Goal: Task Accomplishment & Management: Use online tool/utility

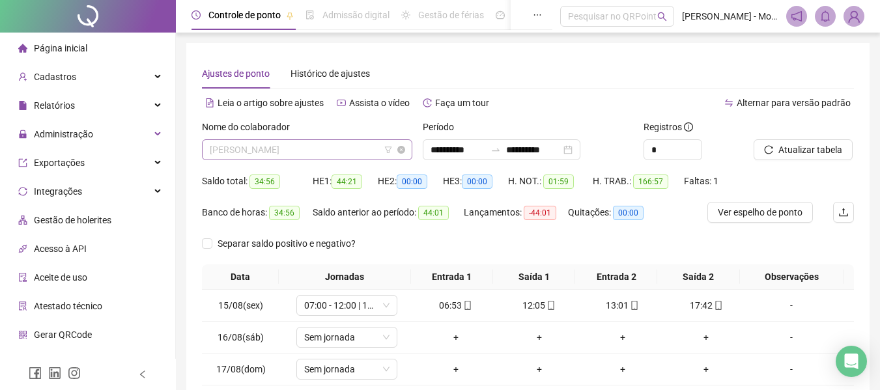
click at [300, 149] on span "[PERSON_NAME]" at bounding box center [307, 150] width 195 height 20
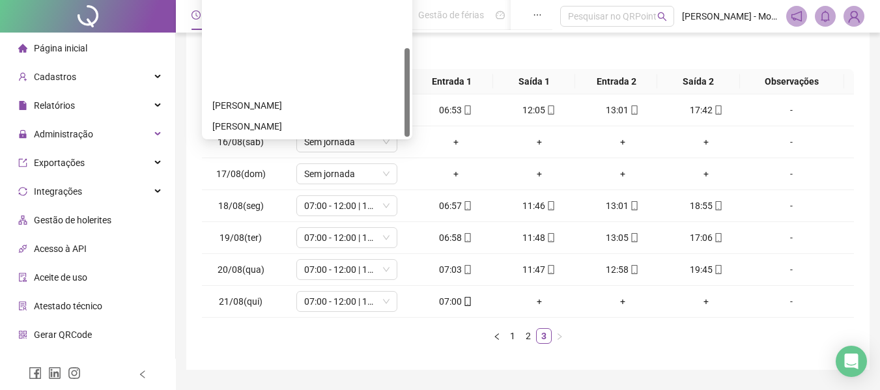
click at [263, 265] on div "SAADY BANDEIRA DE FREITAS" at bounding box center [307, 272] width 190 height 14
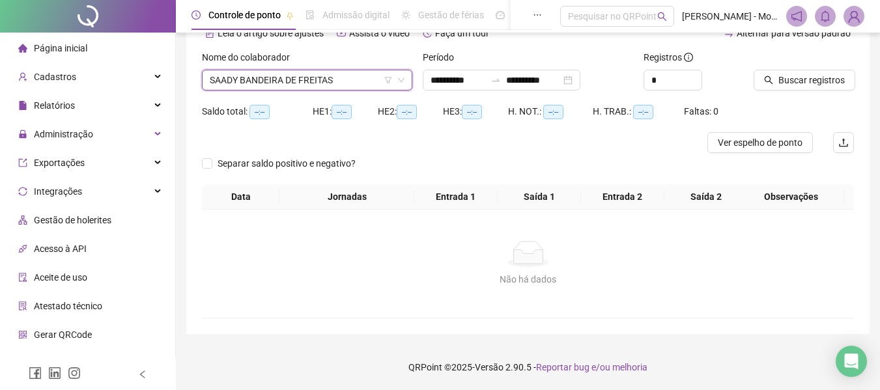
scroll to position [70, 0]
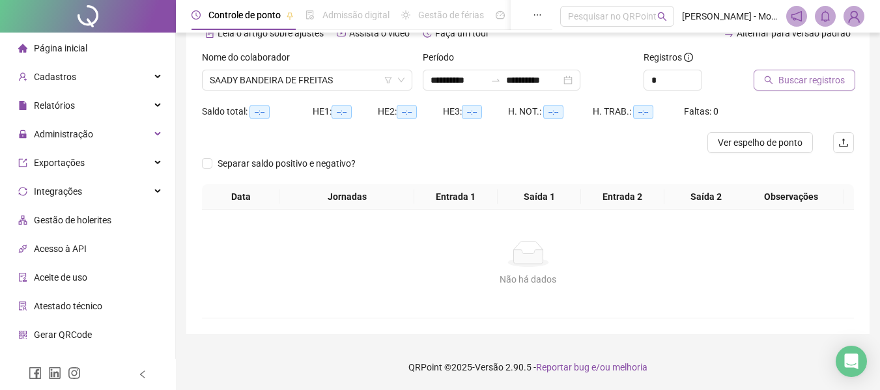
click at [827, 72] on button "Buscar registros" at bounding box center [805, 80] width 102 height 21
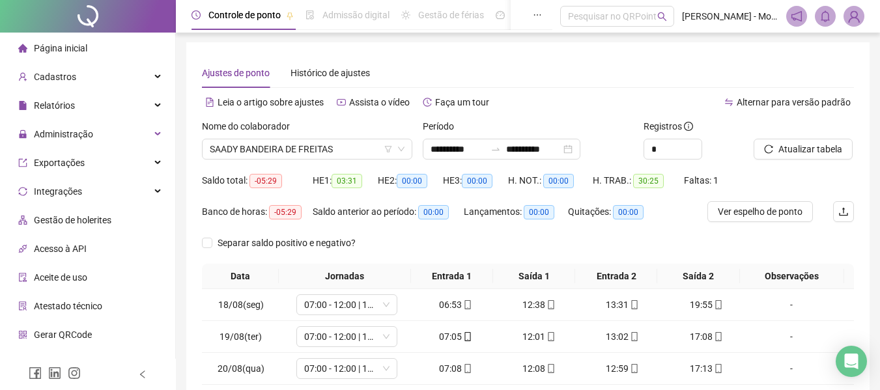
scroll to position [0, 0]
click at [332, 143] on span "SAADY BANDEIRA DE FREITAS" at bounding box center [307, 150] width 195 height 20
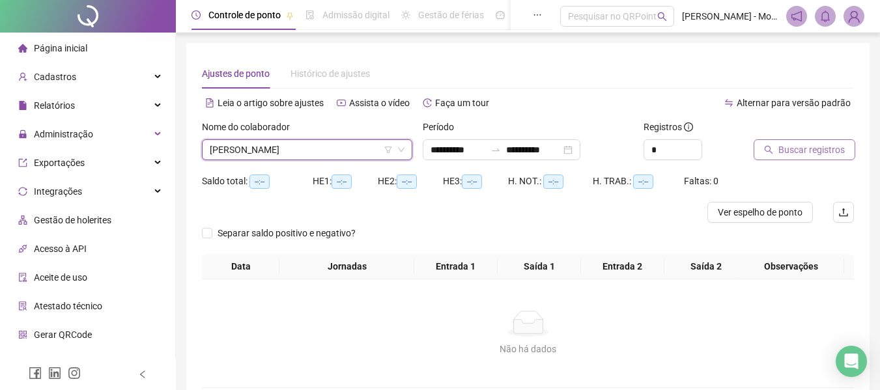
click at [806, 150] on span "Buscar registros" at bounding box center [812, 150] width 66 height 14
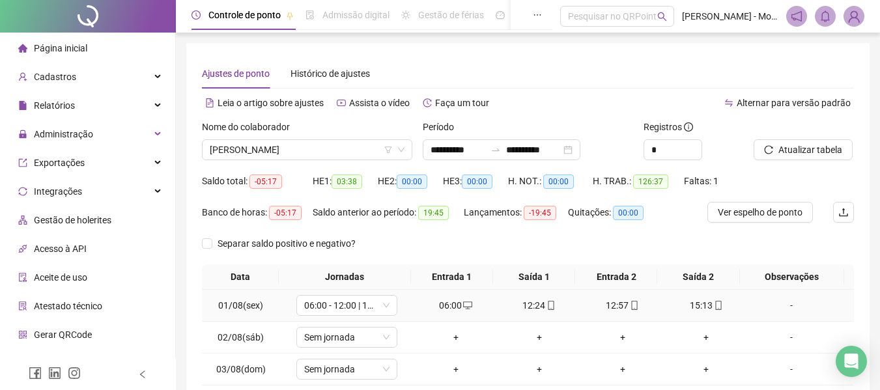
scroll to position [231, 0]
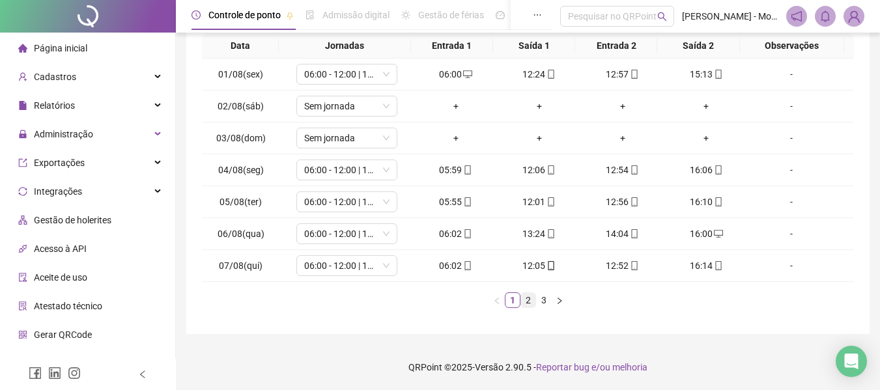
click at [523, 302] on link "2" at bounding box center [528, 300] width 14 height 14
click at [547, 302] on link "3" at bounding box center [544, 300] width 14 height 14
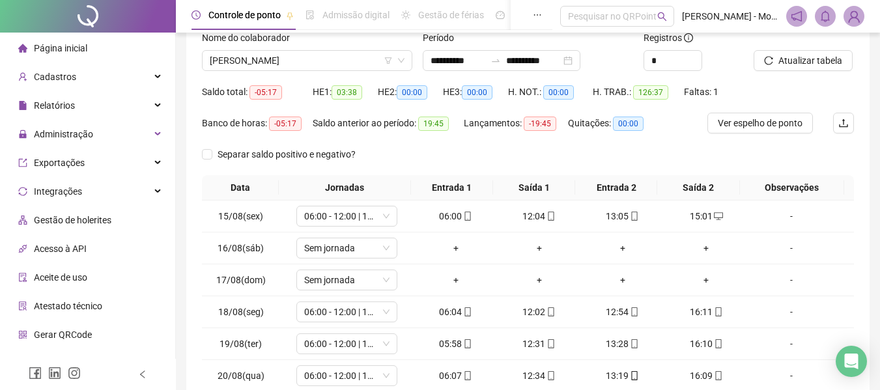
scroll to position [0, 0]
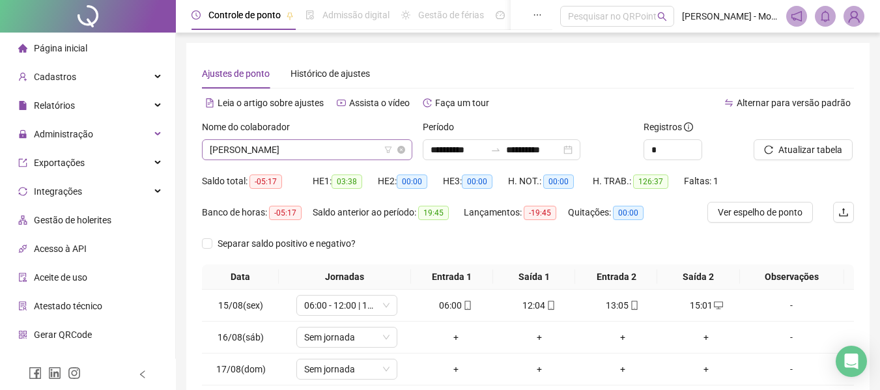
click at [309, 145] on span "[PERSON_NAME]" at bounding box center [307, 150] width 195 height 20
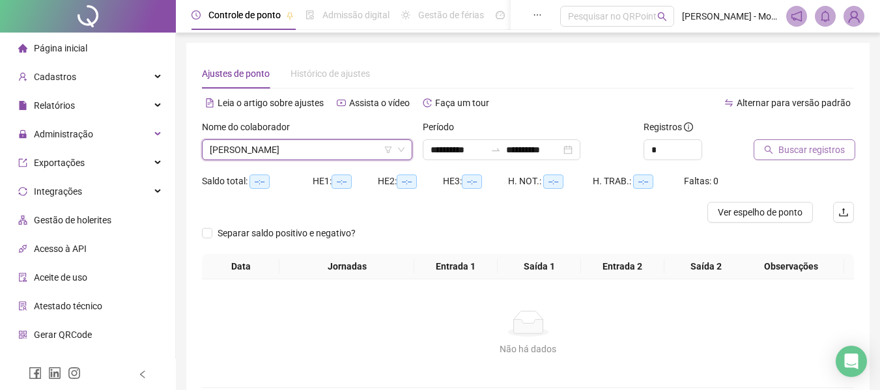
click at [801, 154] on span "Buscar registros" at bounding box center [812, 150] width 66 height 14
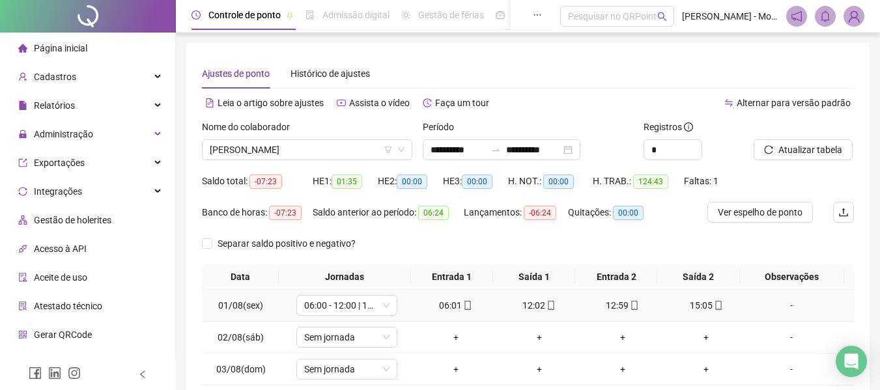
scroll to position [231, 0]
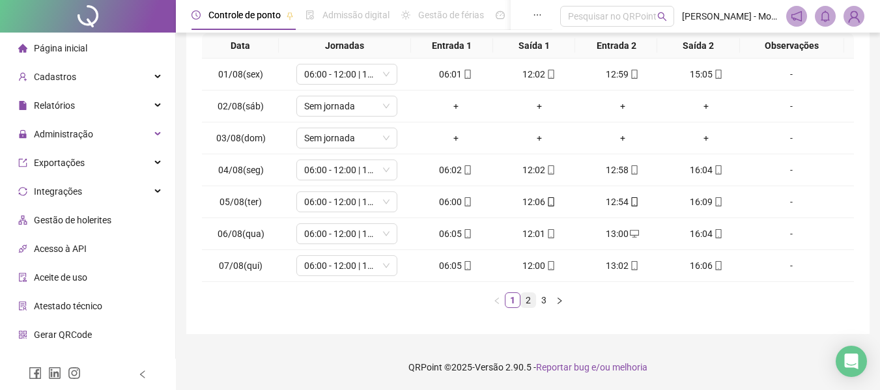
click at [527, 298] on link "2" at bounding box center [528, 300] width 14 height 14
click at [543, 300] on link "3" at bounding box center [544, 300] width 14 height 14
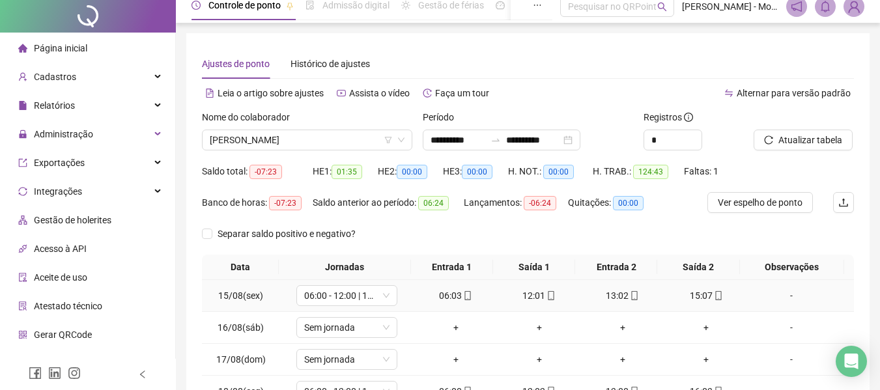
scroll to position [0, 0]
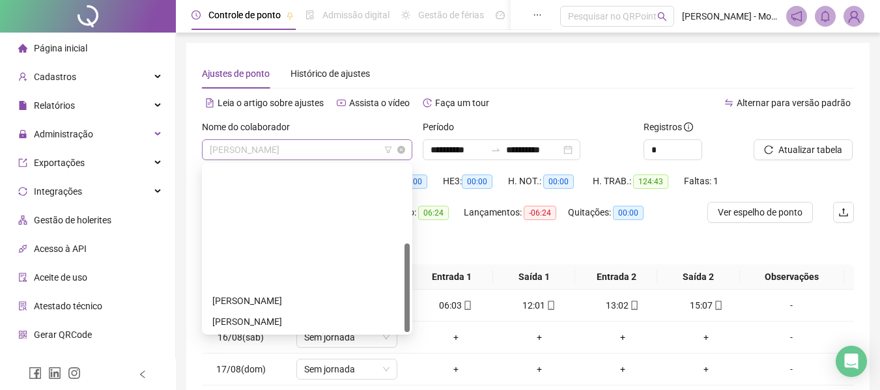
click at [349, 149] on span "[PERSON_NAME]" at bounding box center [307, 150] width 195 height 20
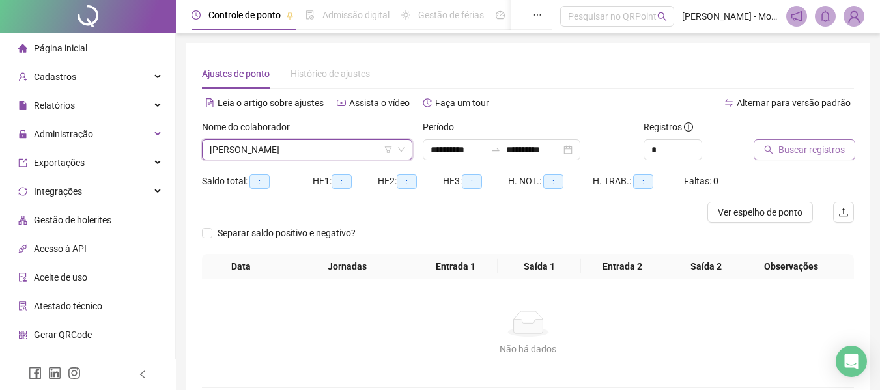
click at [791, 156] on span "Buscar registros" at bounding box center [812, 150] width 66 height 14
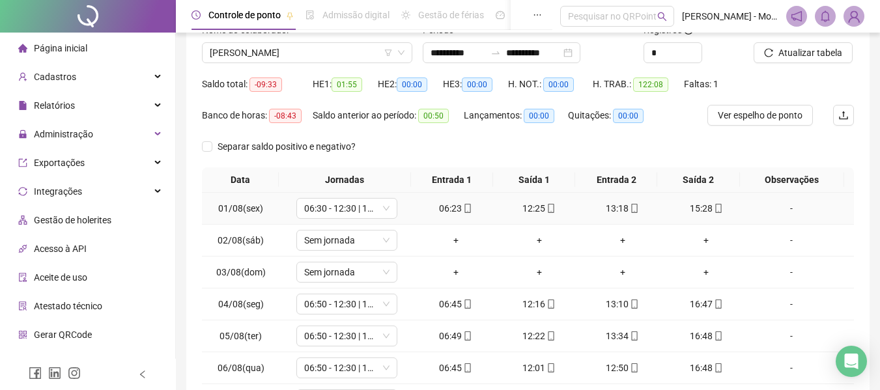
scroll to position [231, 0]
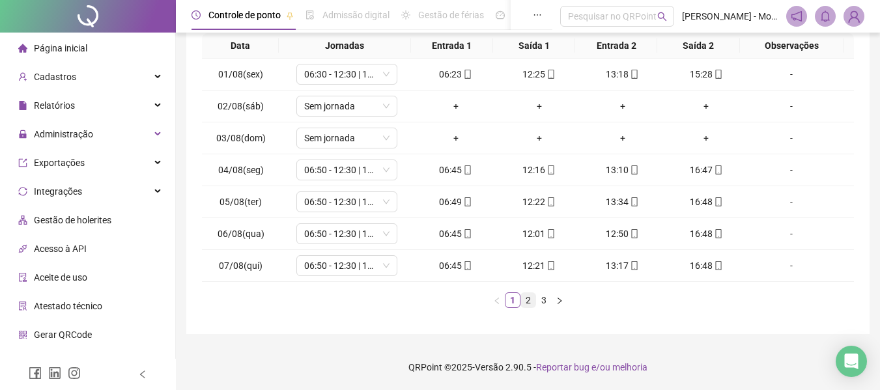
click at [528, 295] on link "2" at bounding box center [528, 300] width 14 height 14
click at [541, 298] on link "3" at bounding box center [544, 300] width 14 height 14
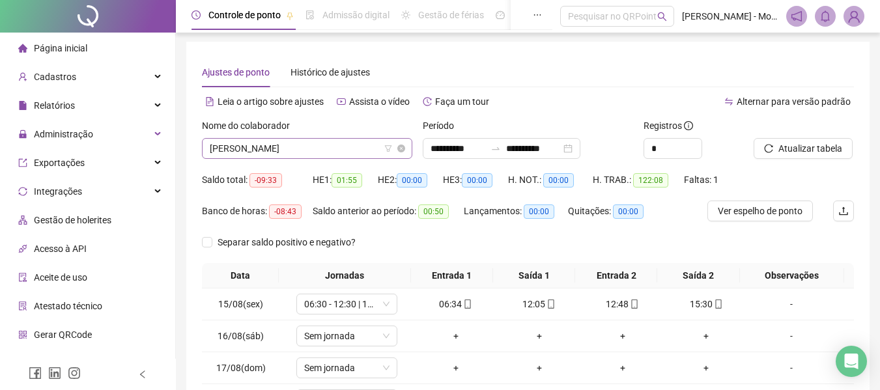
scroll to position [0, 0]
click at [326, 153] on span "[PERSON_NAME]" at bounding box center [307, 150] width 195 height 20
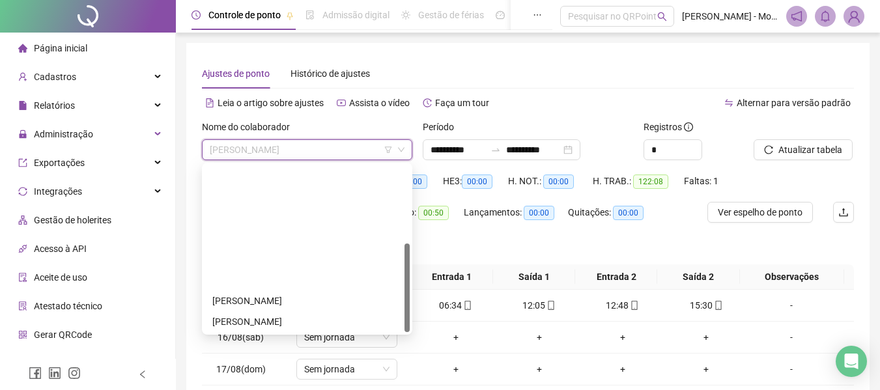
click at [283, 377] on div "[PERSON_NAME]" at bounding box center [307, 384] width 190 height 14
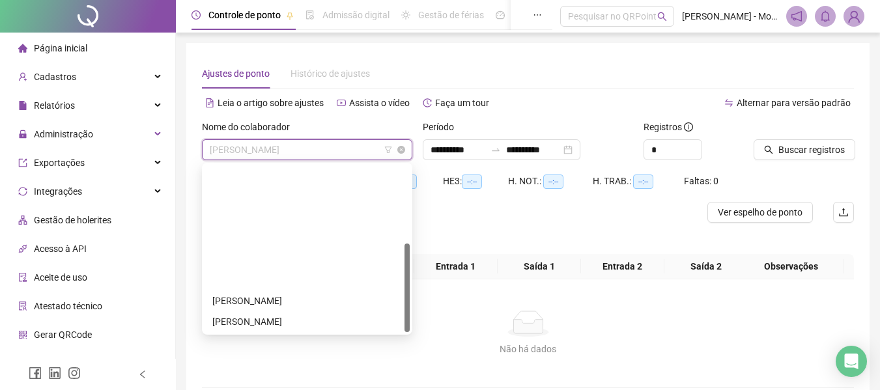
click at [302, 145] on span "[PERSON_NAME]" at bounding box center [307, 150] width 195 height 20
click at [255, 356] on div "[PERSON_NAME]" at bounding box center [307, 363] width 190 height 14
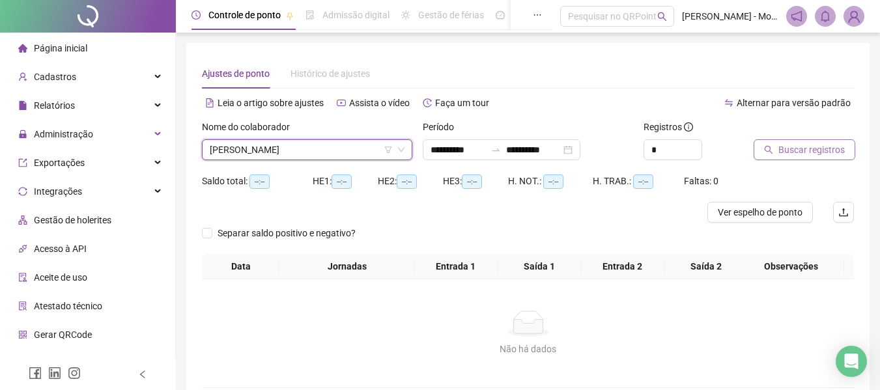
click at [798, 143] on span "Buscar registros" at bounding box center [812, 150] width 66 height 14
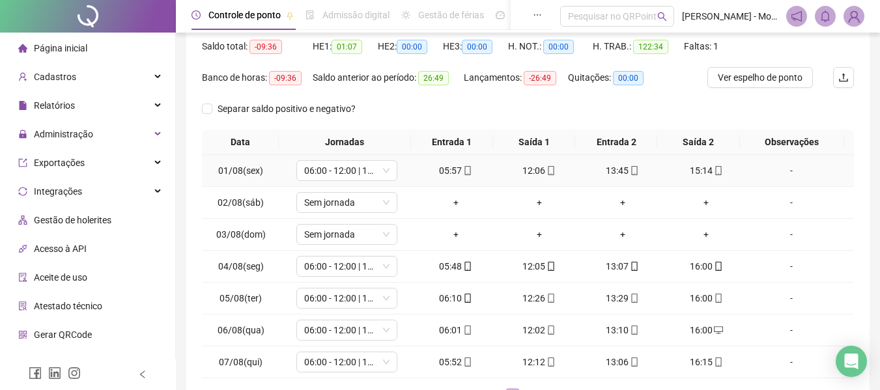
scroll to position [231, 0]
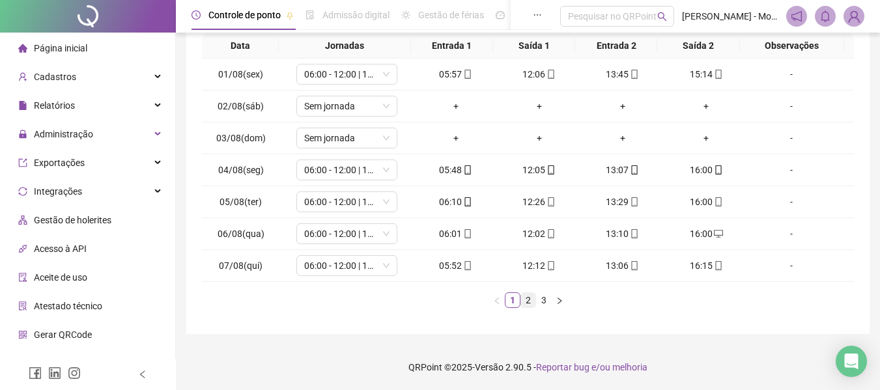
click at [530, 302] on link "2" at bounding box center [528, 300] width 14 height 14
click at [544, 300] on link "3" at bounding box center [544, 300] width 14 height 14
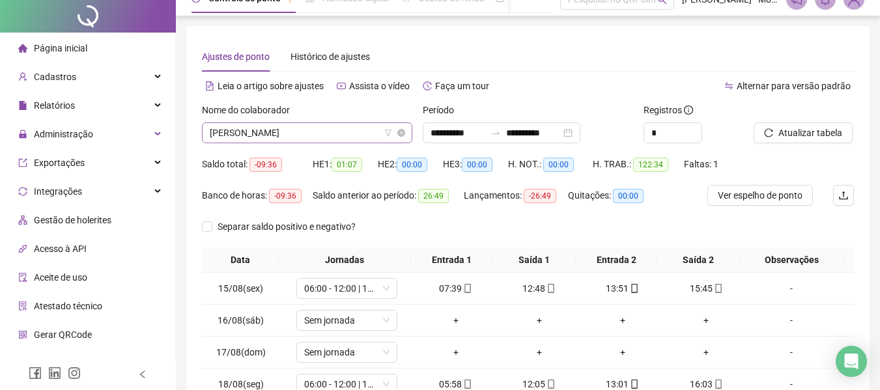
scroll to position [0, 0]
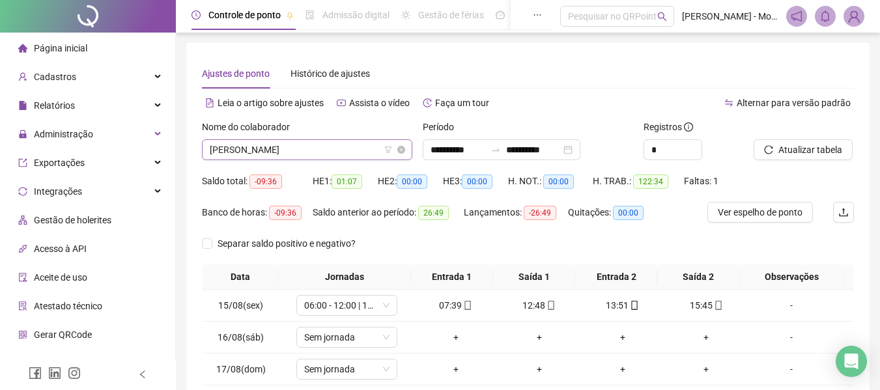
click at [328, 154] on span "[PERSON_NAME]" at bounding box center [307, 150] width 195 height 20
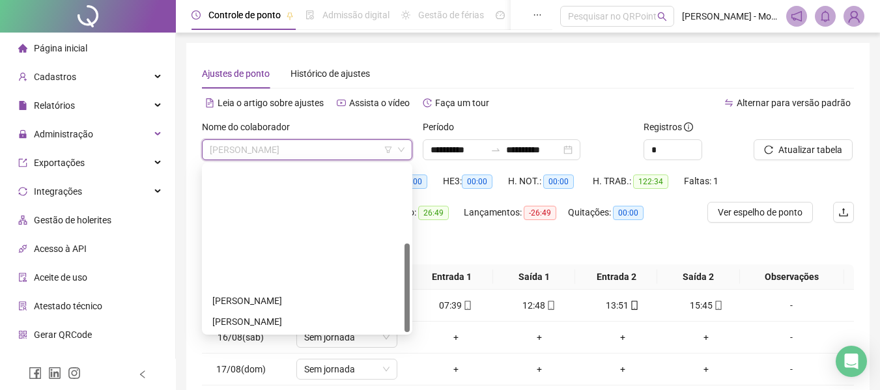
click at [286, 336] on div "[PERSON_NAME]" at bounding box center [307, 343] width 190 height 14
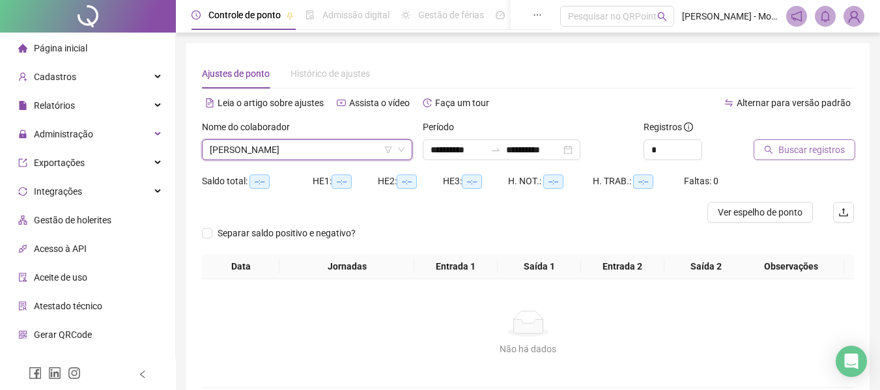
click at [808, 156] on span "Buscar registros" at bounding box center [812, 150] width 66 height 14
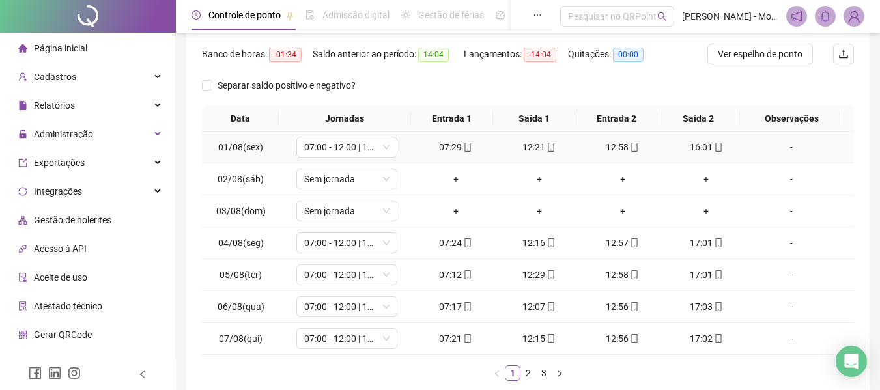
scroll to position [231, 0]
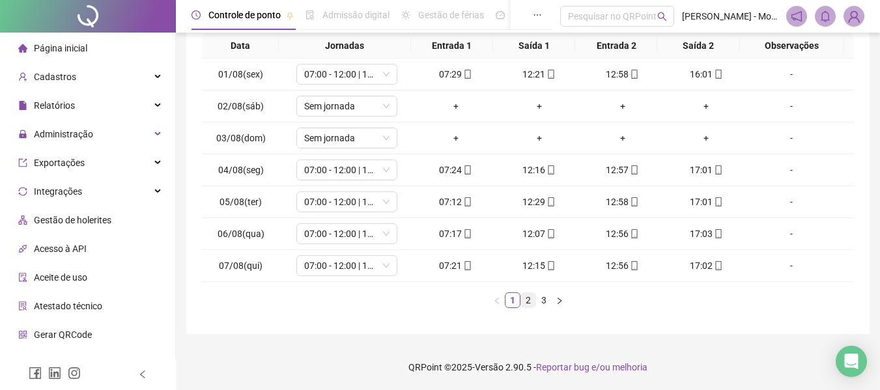
click at [532, 300] on link "2" at bounding box center [528, 300] width 14 height 14
click at [547, 304] on link "3" at bounding box center [544, 300] width 14 height 14
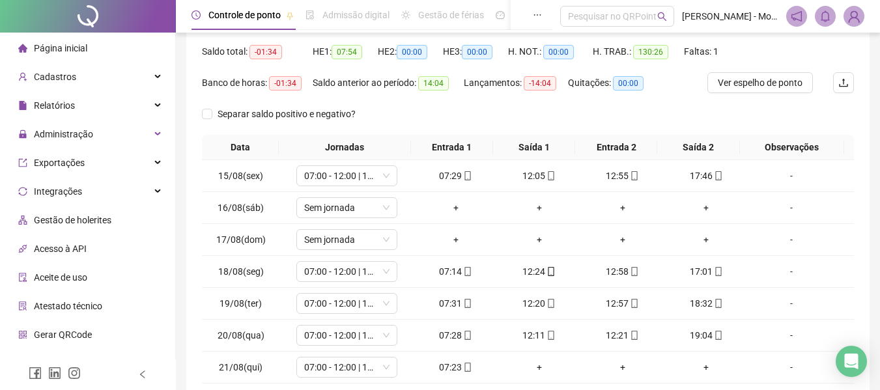
scroll to position [0, 0]
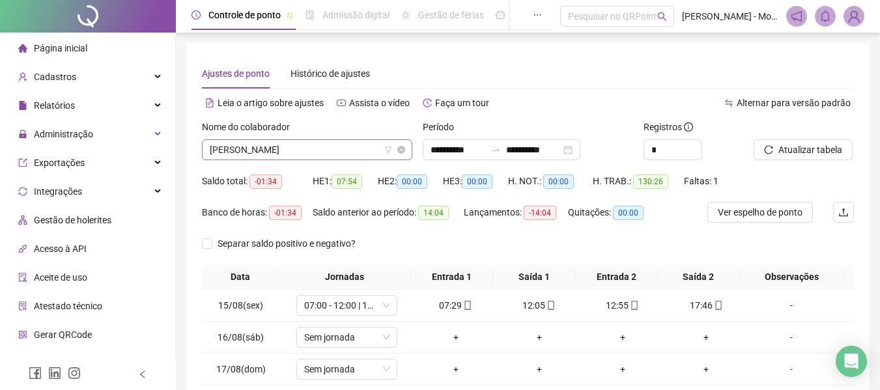
click at [314, 149] on span "[PERSON_NAME]" at bounding box center [307, 150] width 195 height 20
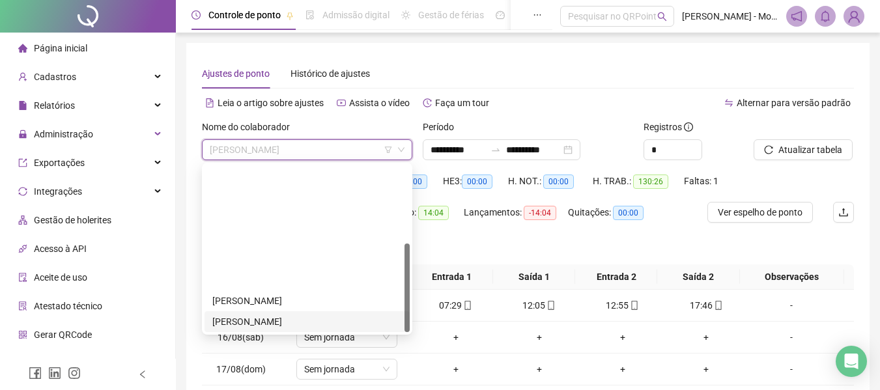
click at [269, 315] on div "[PERSON_NAME]" at bounding box center [307, 322] width 190 height 14
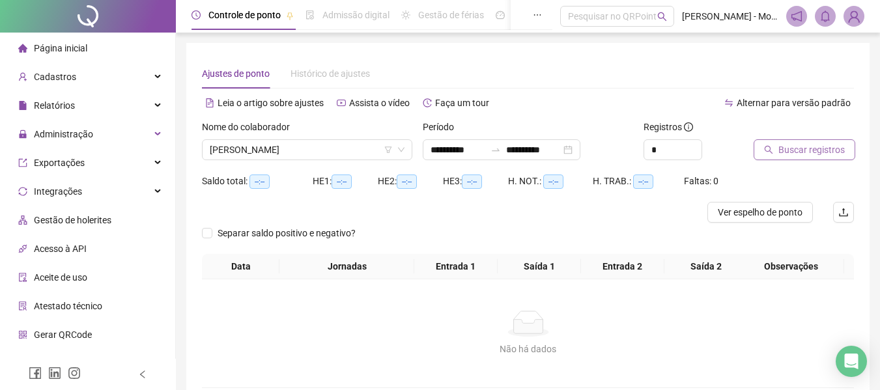
click at [816, 152] on span "Buscar registros" at bounding box center [812, 150] width 66 height 14
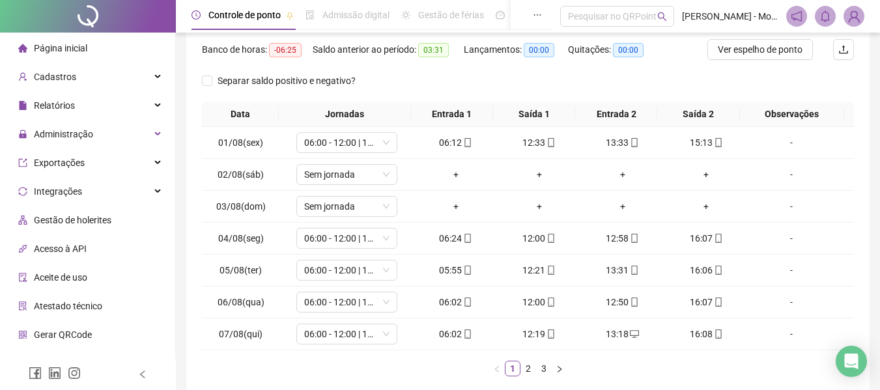
scroll to position [231, 0]
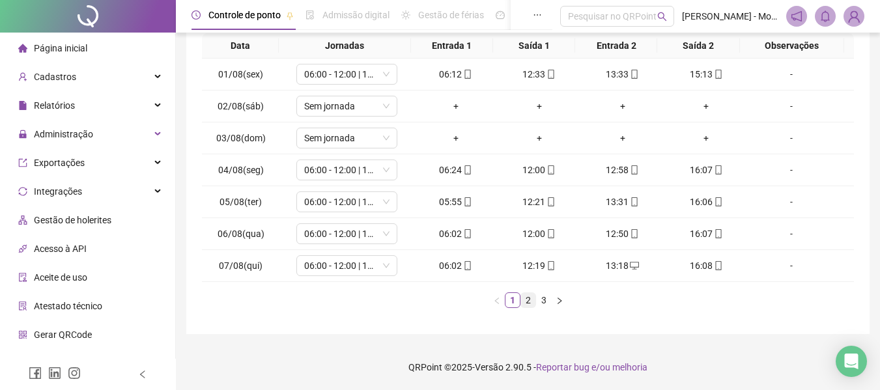
click at [532, 300] on link "2" at bounding box center [528, 300] width 14 height 14
click at [544, 301] on link "3" at bounding box center [544, 300] width 14 height 14
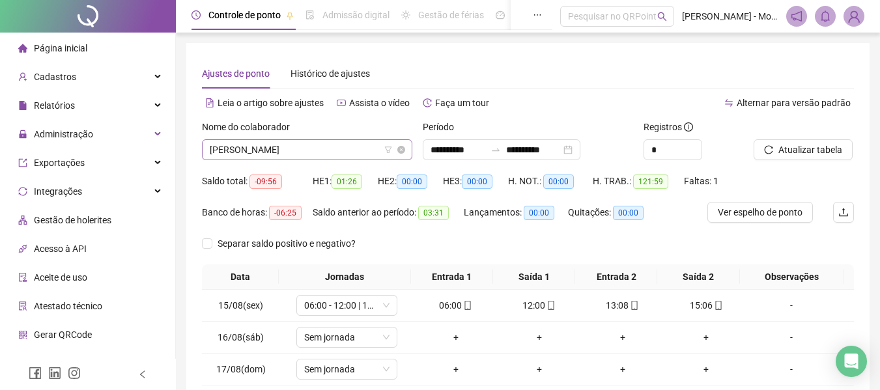
click at [315, 152] on span "[PERSON_NAME]" at bounding box center [307, 150] width 195 height 20
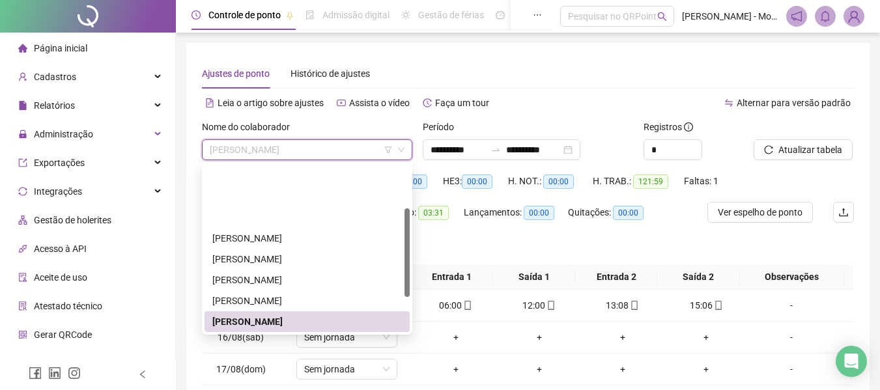
scroll to position [81, 0]
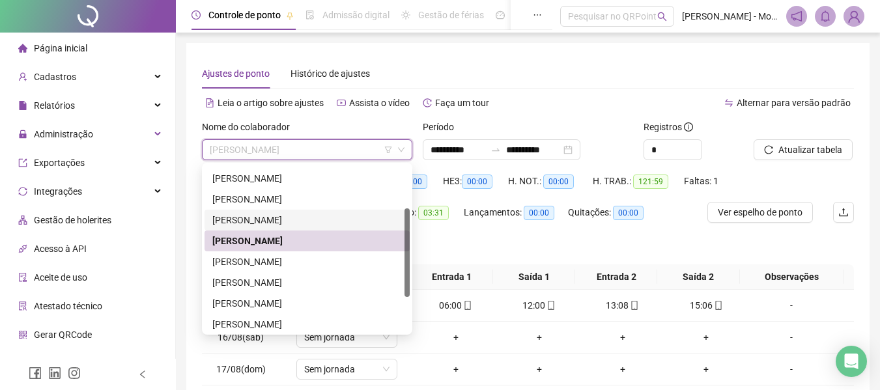
click at [246, 213] on div "[PERSON_NAME]" at bounding box center [307, 220] width 190 height 14
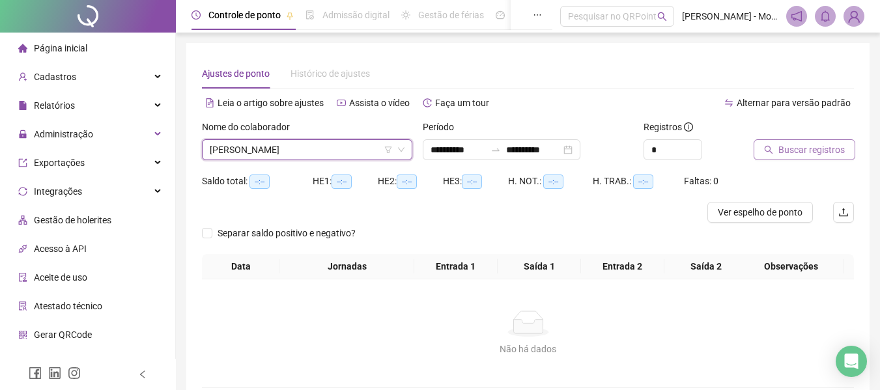
click at [795, 156] on span "Buscar registros" at bounding box center [812, 150] width 66 height 14
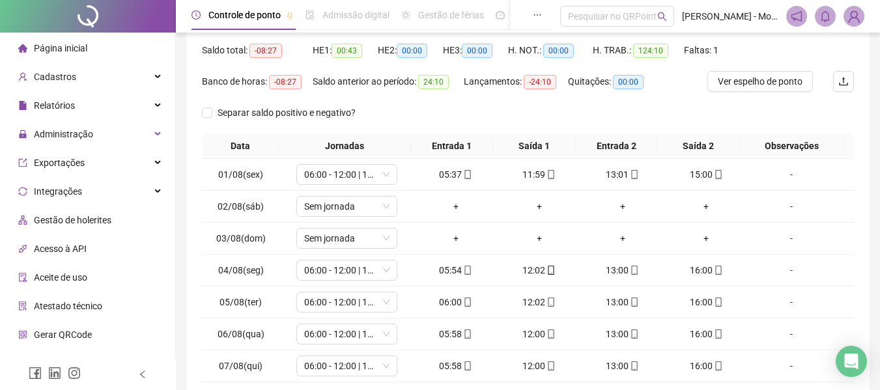
scroll to position [231, 0]
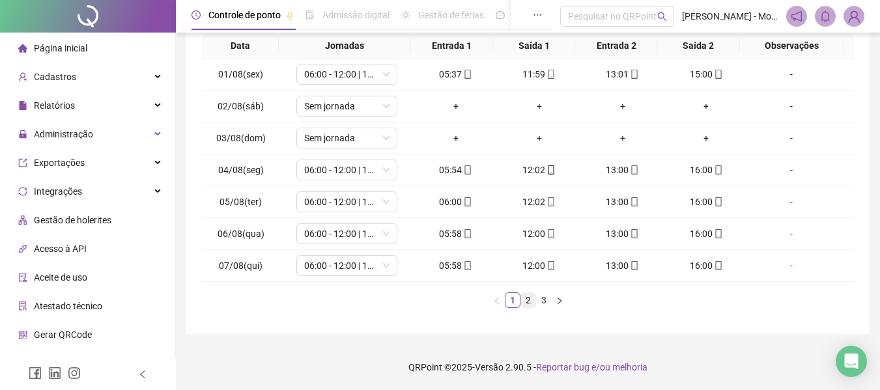
click at [527, 301] on link "2" at bounding box center [528, 300] width 14 height 14
click at [550, 302] on link "3" at bounding box center [544, 300] width 14 height 14
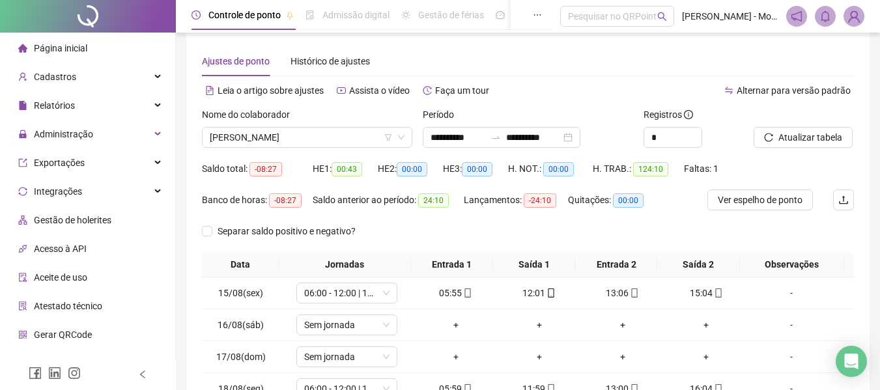
scroll to position [0, 0]
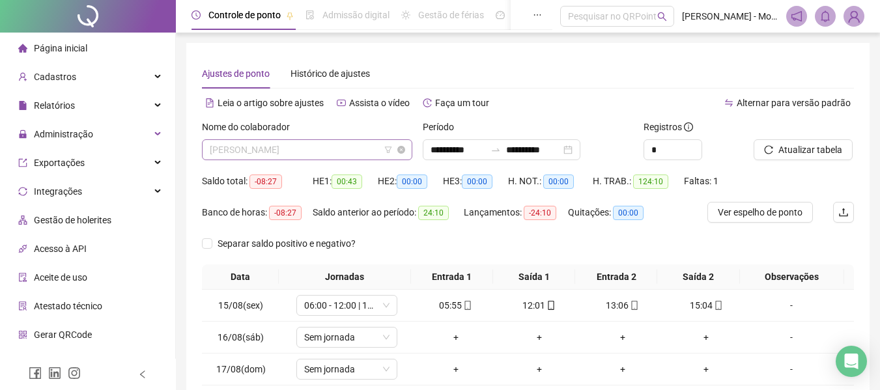
click at [335, 149] on span "[PERSON_NAME]" at bounding box center [307, 150] width 195 height 20
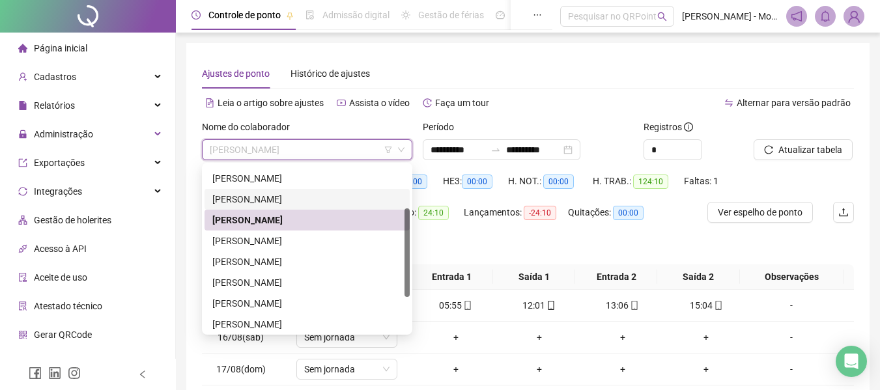
click at [292, 197] on div "[PERSON_NAME]" at bounding box center [307, 199] width 190 height 14
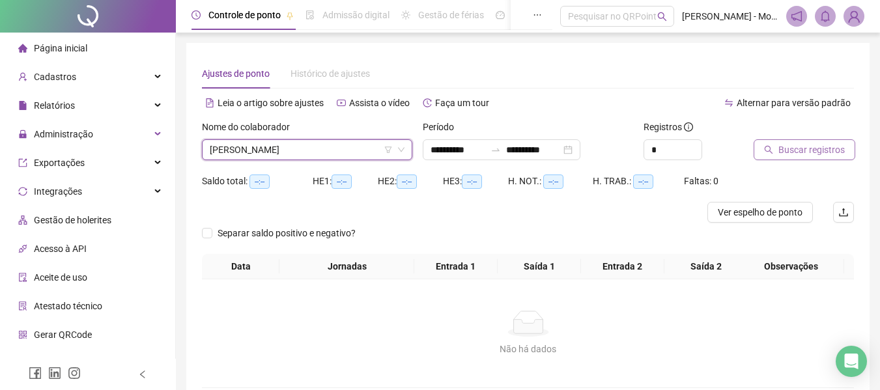
click at [811, 153] on span "Buscar registros" at bounding box center [812, 150] width 66 height 14
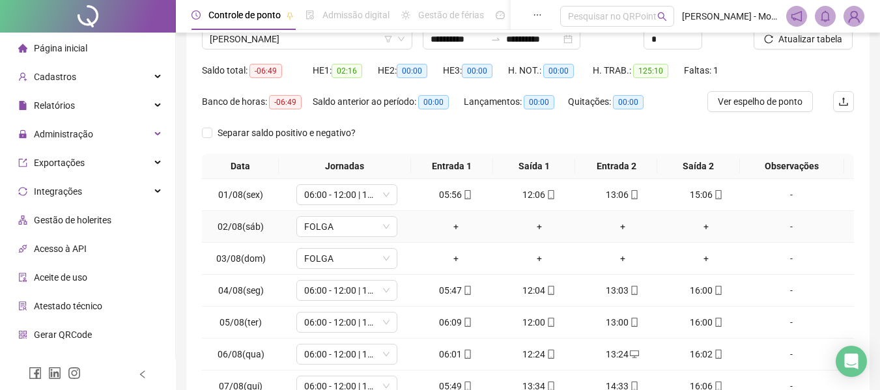
scroll to position [231, 0]
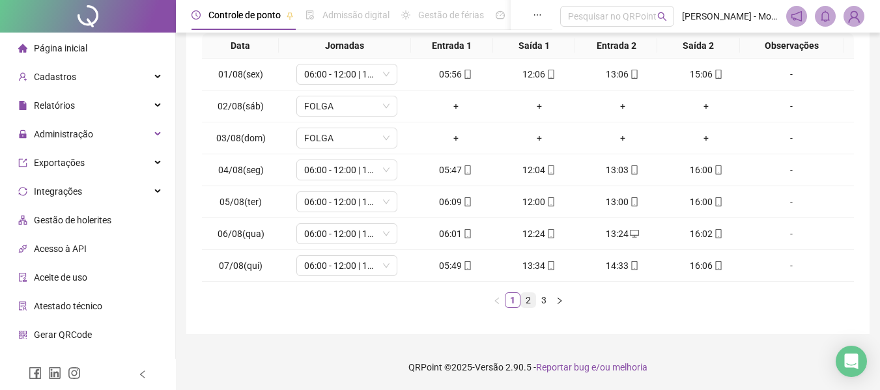
click at [526, 306] on link "2" at bounding box center [528, 300] width 14 height 14
click at [551, 304] on link "3" at bounding box center [544, 300] width 14 height 14
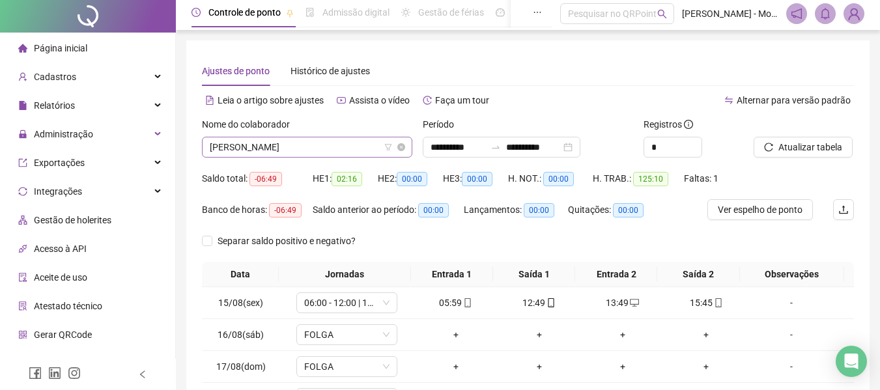
scroll to position [0, 0]
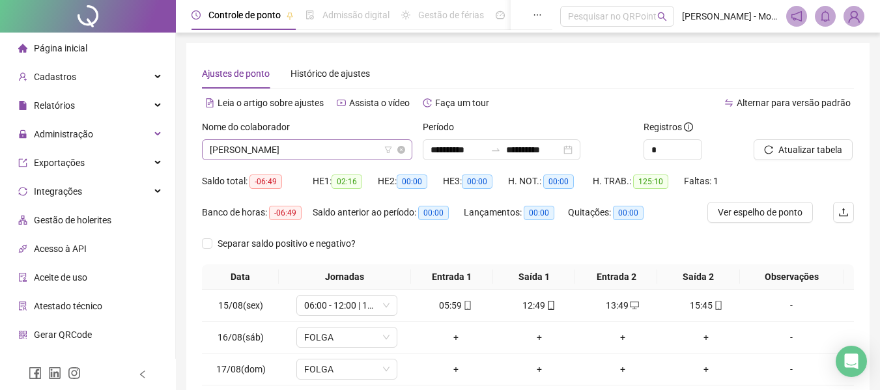
click at [337, 152] on span "[PERSON_NAME]" at bounding box center [307, 150] width 195 height 20
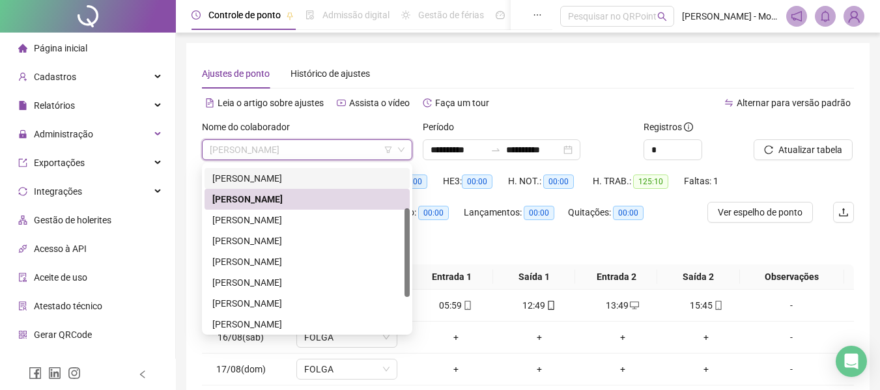
drag, startPoint x: 321, startPoint y: 176, endPoint x: 348, endPoint y: 180, distance: 27.7
click at [320, 176] on div "[PERSON_NAME]" at bounding box center [307, 178] width 190 height 14
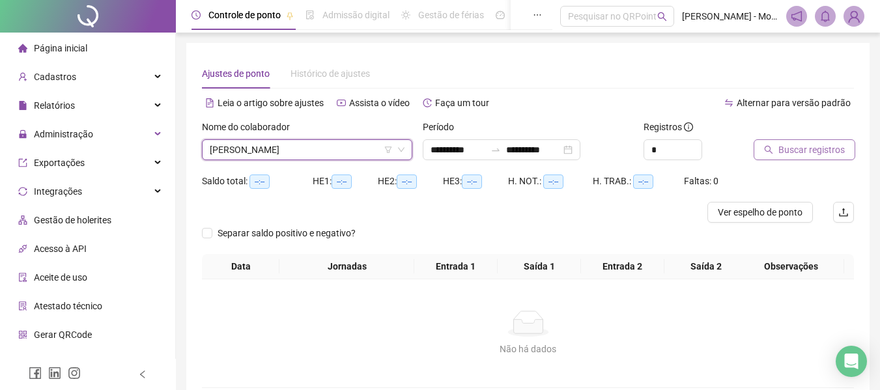
click at [816, 148] on span "Buscar registros" at bounding box center [812, 150] width 66 height 14
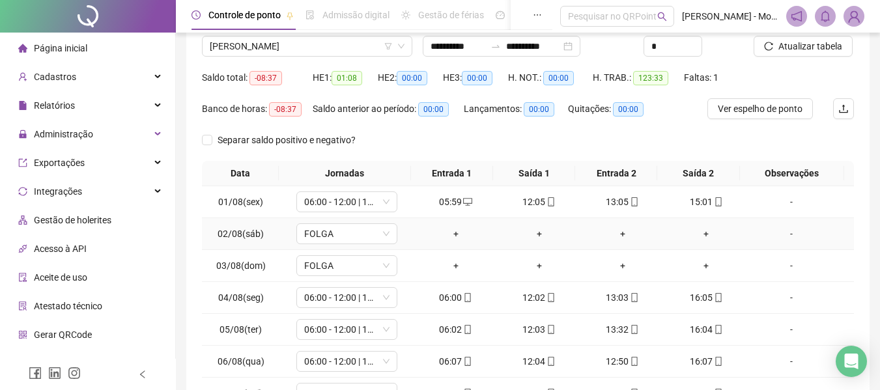
scroll to position [231, 0]
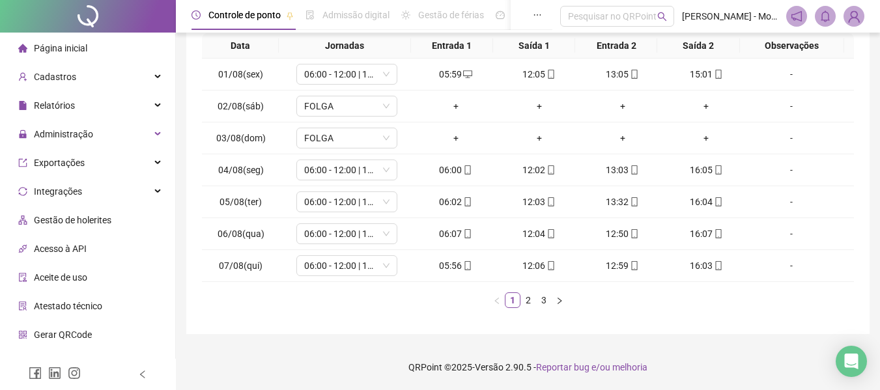
click at [533, 291] on div "Data Jornadas Entrada 1 Saída 1 Entrada 2 Saída 2 Observações 01/08(sex) 06:00 …" at bounding box center [528, 170] width 652 height 275
click at [528, 302] on link "2" at bounding box center [528, 300] width 14 height 14
click at [541, 301] on link "3" at bounding box center [544, 300] width 14 height 14
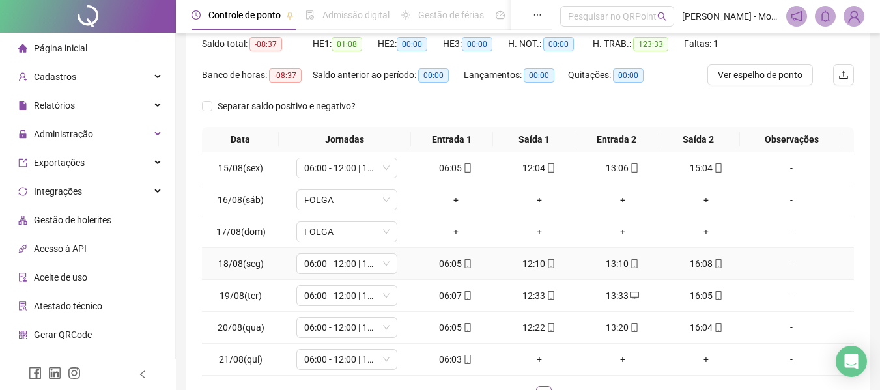
scroll to position [0, 0]
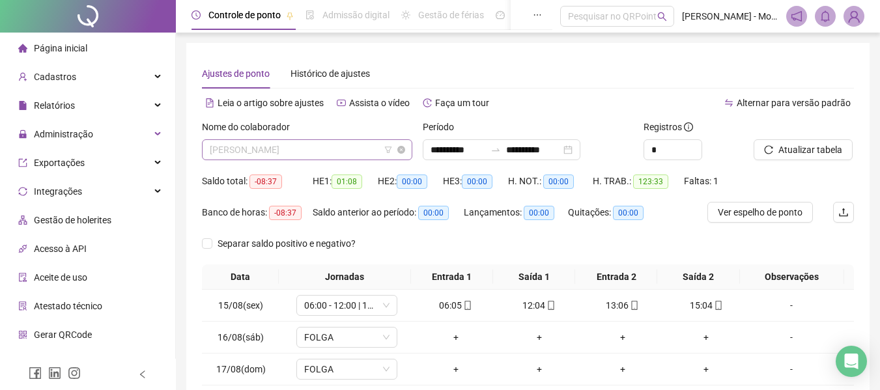
click at [317, 154] on span "[PERSON_NAME]" at bounding box center [307, 150] width 195 height 20
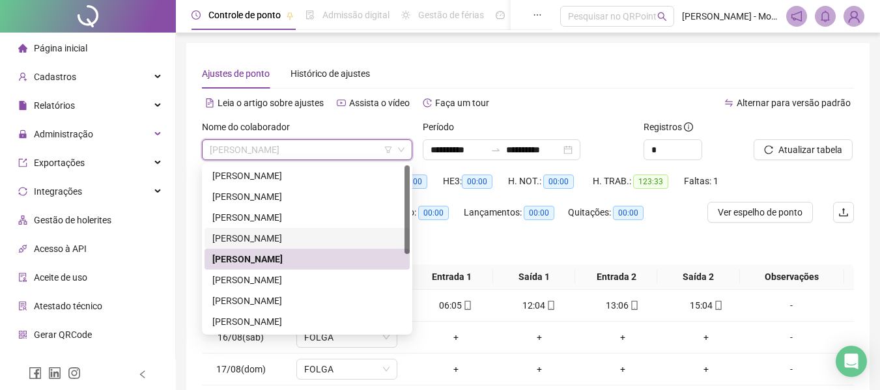
click at [251, 238] on div "[PERSON_NAME]" at bounding box center [307, 238] width 190 height 14
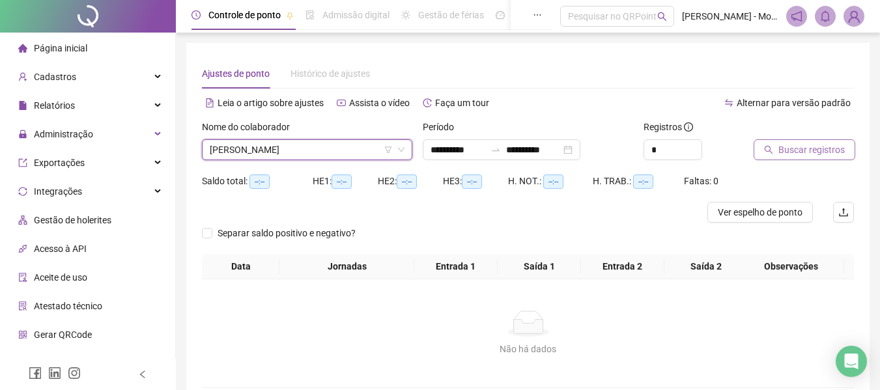
click at [807, 149] on span "Buscar registros" at bounding box center [812, 150] width 66 height 14
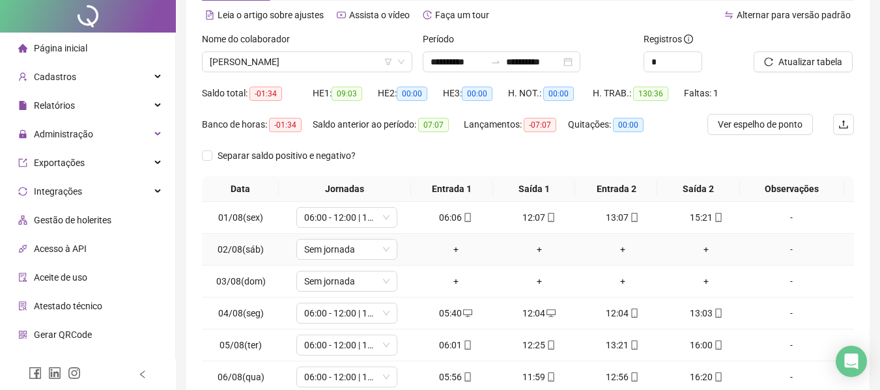
scroll to position [231, 0]
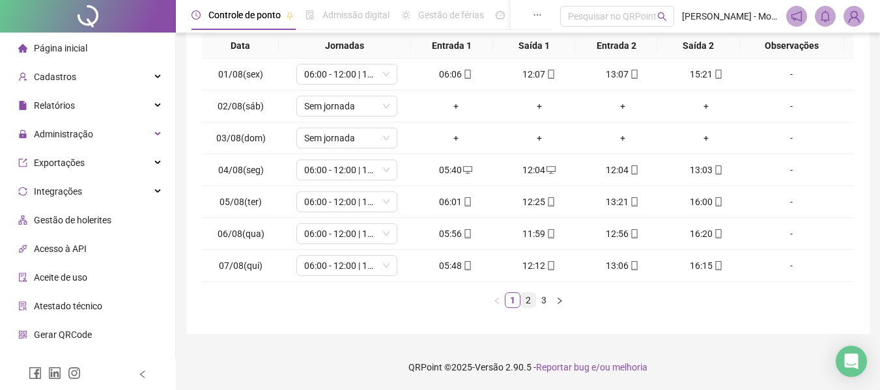
click at [526, 304] on link "2" at bounding box center [528, 300] width 14 height 14
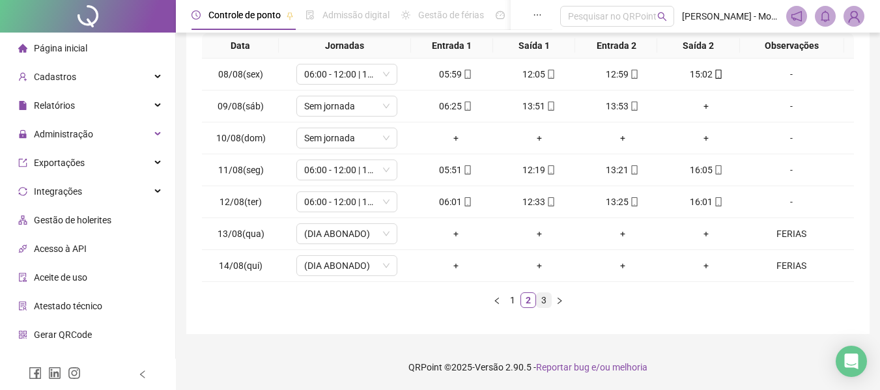
click at [545, 302] on link "3" at bounding box center [544, 300] width 14 height 14
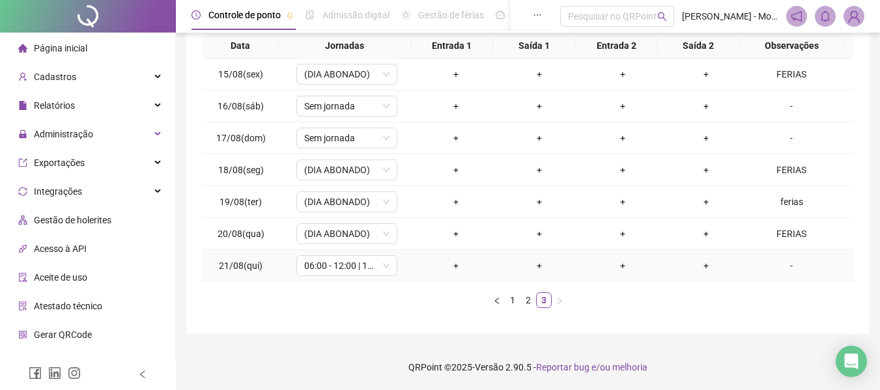
click at [783, 267] on div "-" at bounding box center [791, 266] width 77 height 14
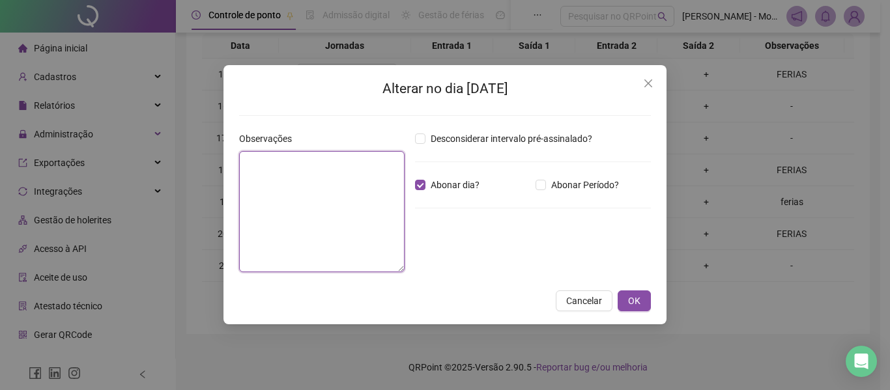
click at [294, 169] on textarea at bounding box center [322, 211] width 166 height 121
type textarea "******"
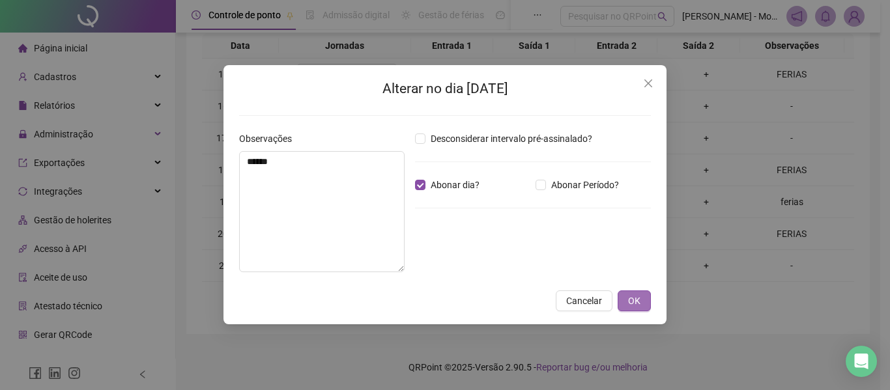
click at [637, 301] on span "OK" at bounding box center [634, 301] width 12 height 14
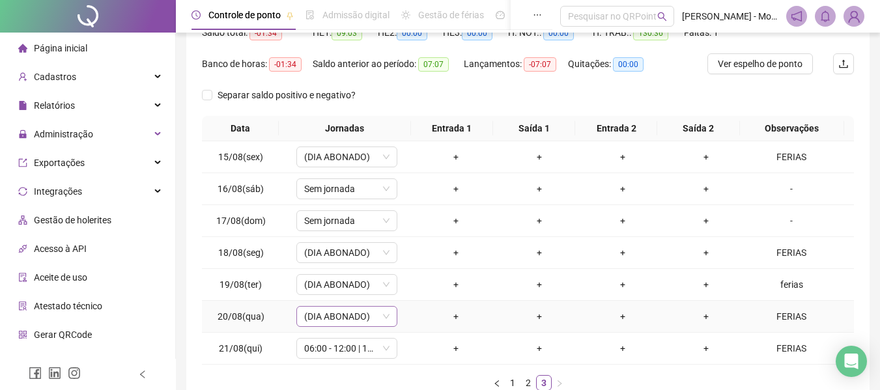
scroll to position [0, 0]
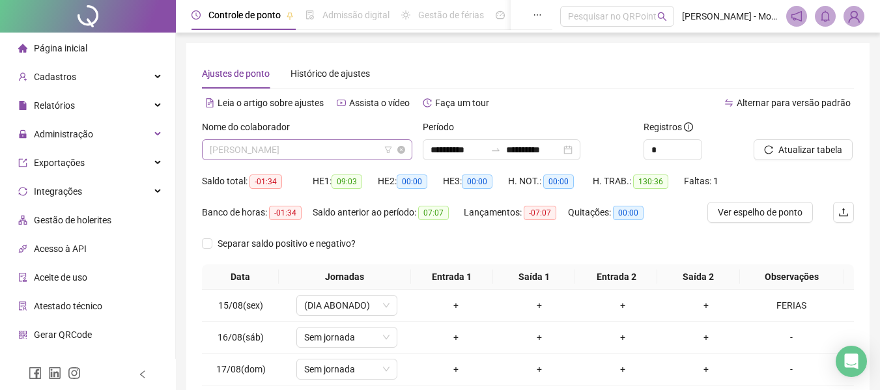
click at [294, 151] on span "[PERSON_NAME]" at bounding box center [307, 150] width 195 height 20
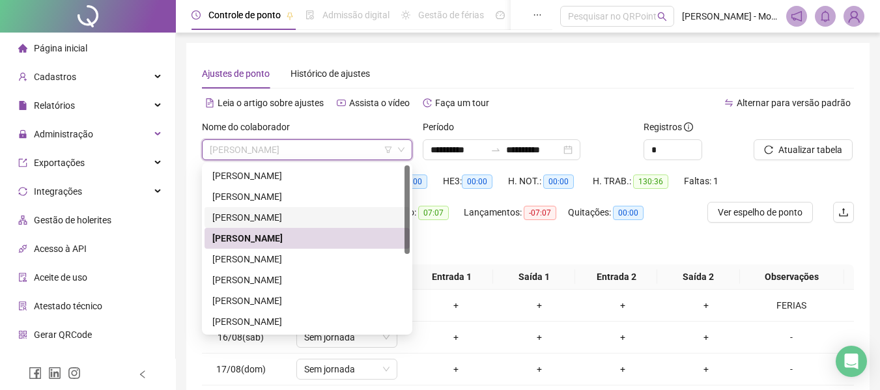
click at [250, 216] on div "[PERSON_NAME]" at bounding box center [307, 217] width 190 height 14
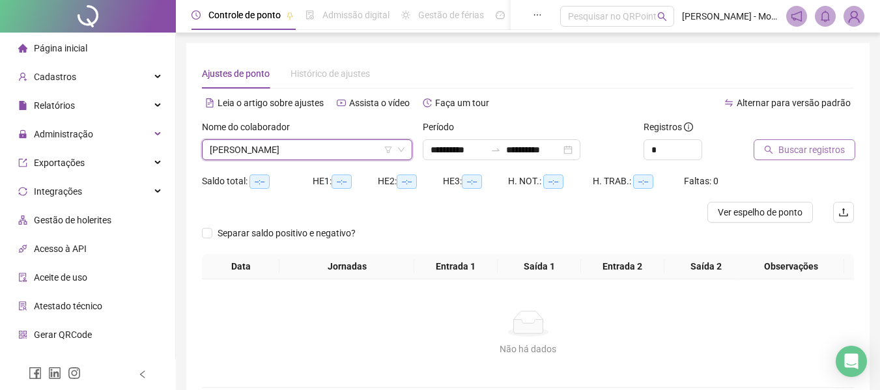
click at [796, 145] on span "Buscar registros" at bounding box center [812, 150] width 66 height 14
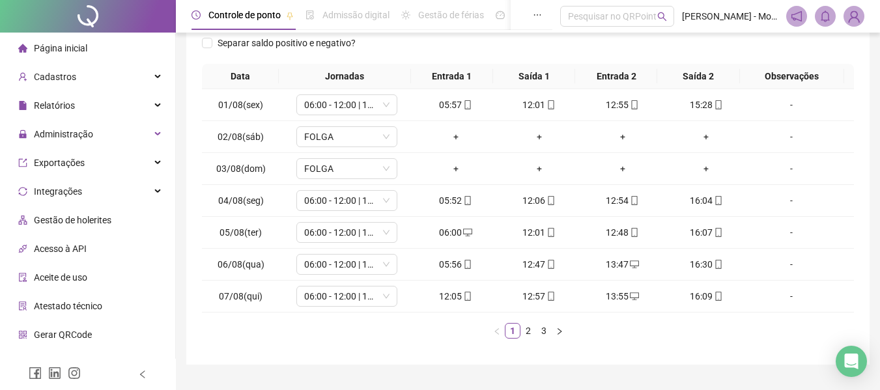
scroll to position [231, 0]
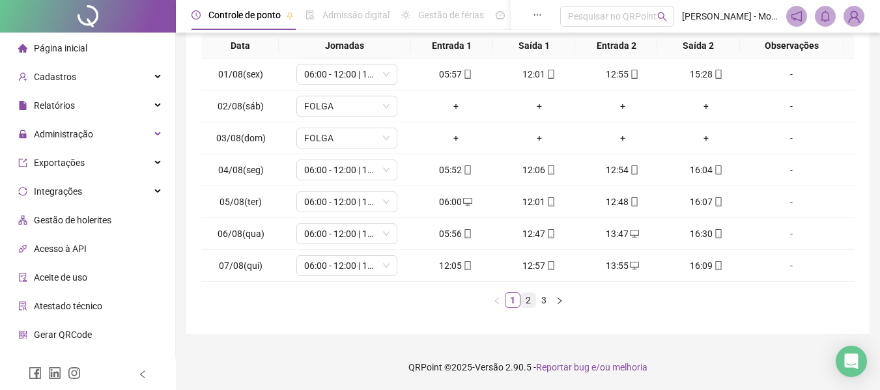
click at [529, 302] on link "2" at bounding box center [528, 300] width 14 height 14
click at [544, 299] on link "3" at bounding box center [544, 300] width 14 height 14
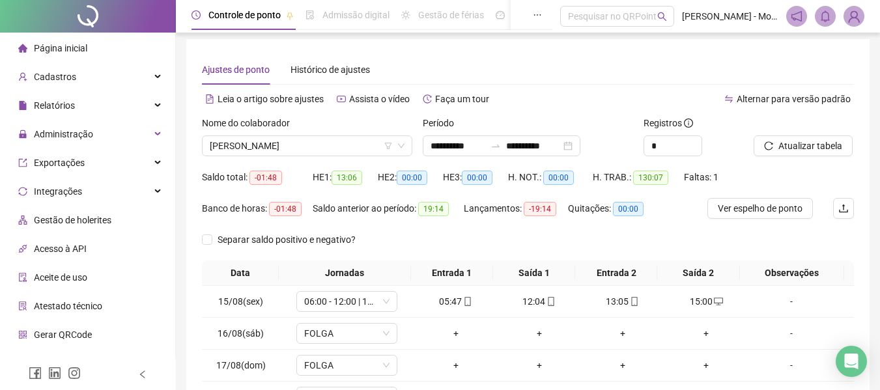
scroll to position [0, 0]
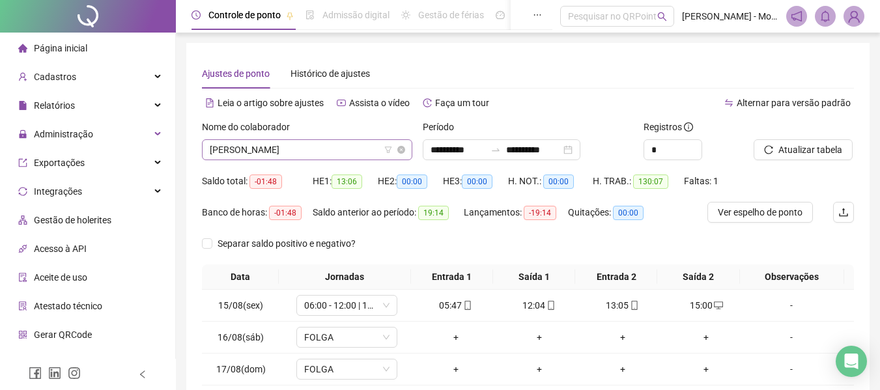
click at [323, 147] on span "[PERSON_NAME]" at bounding box center [307, 150] width 195 height 20
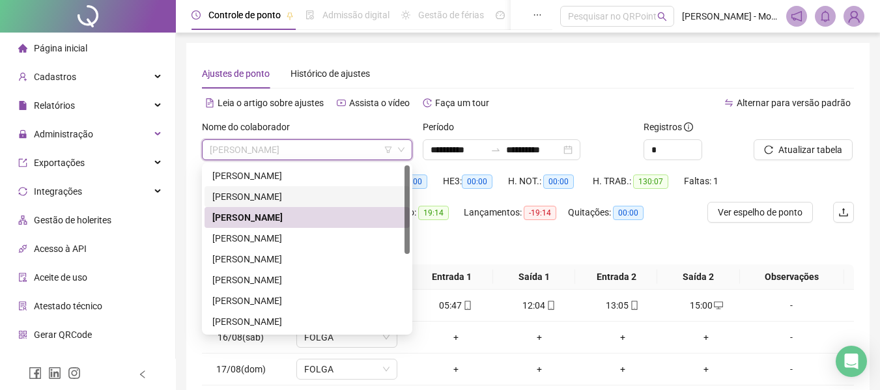
click at [260, 188] on div "[PERSON_NAME]" at bounding box center [307, 196] width 205 height 21
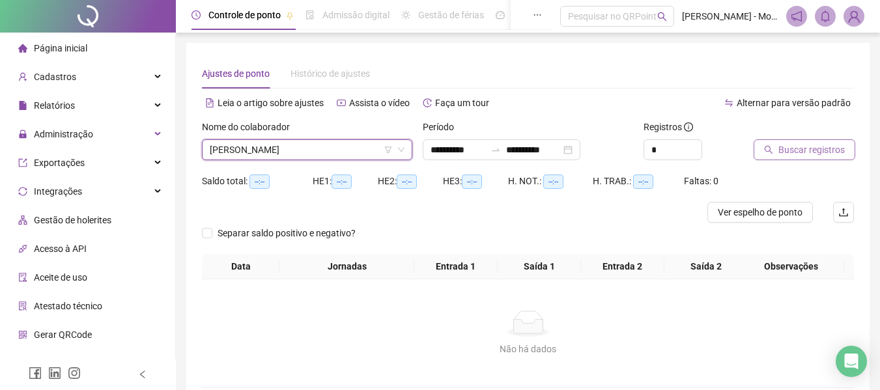
click at [805, 156] on span "Buscar registros" at bounding box center [812, 150] width 66 height 14
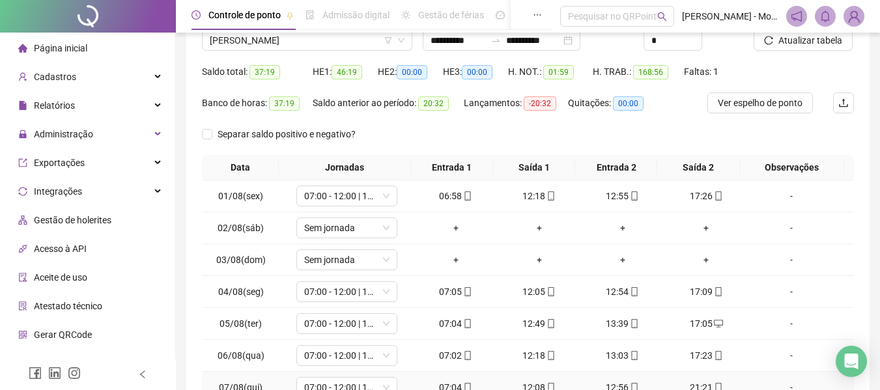
scroll to position [231, 0]
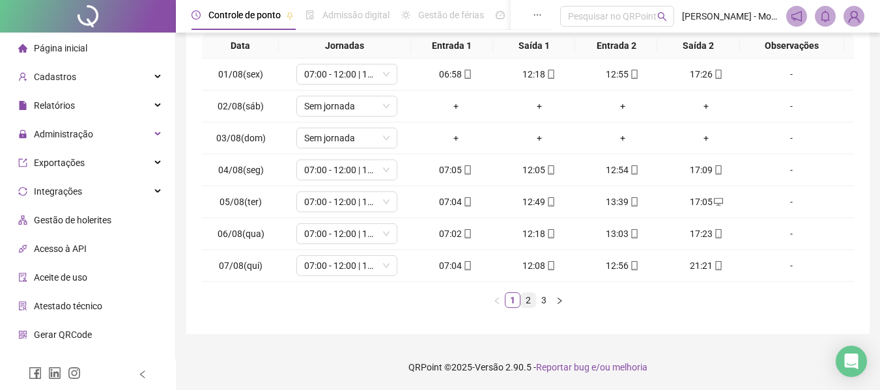
click at [533, 302] on link "2" at bounding box center [528, 300] width 14 height 14
click at [548, 297] on link "3" at bounding box center [544, 300] width 14 height 14
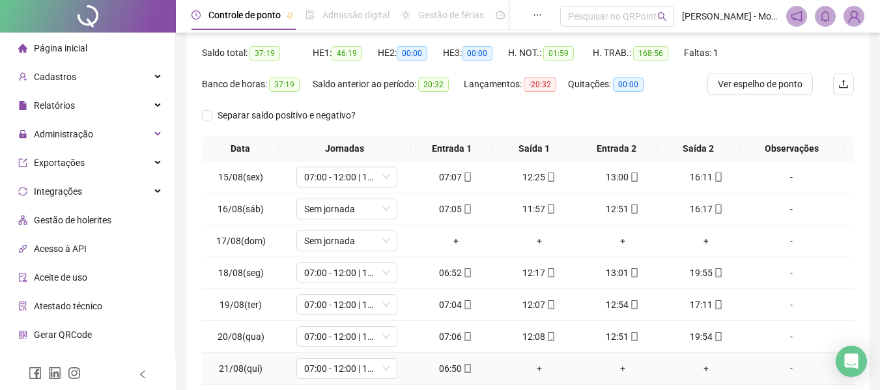
scroll to position [0, 0]
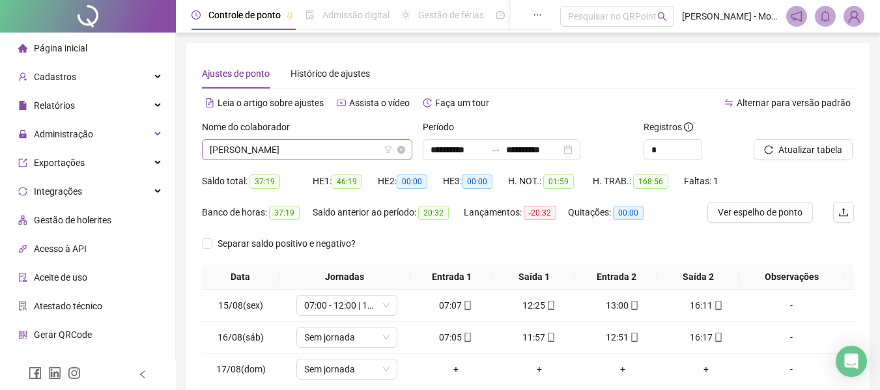
click at [302, 150] on span "[PERSON_NAME]" at bounding box center [307, 150] width 195 height 20
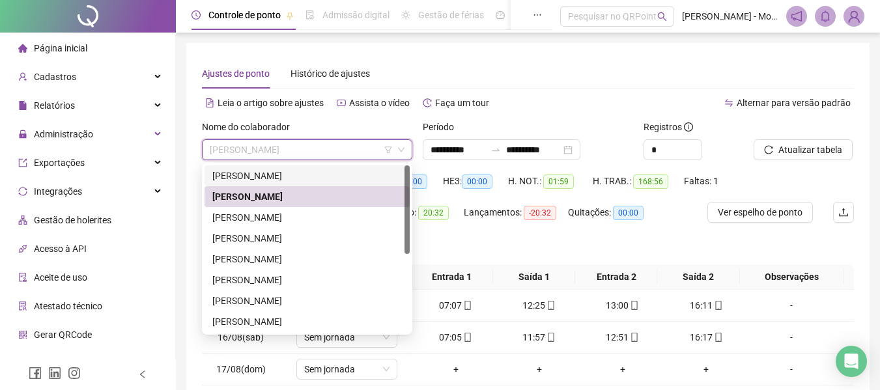
click at [272, 178] on div "[PERSON_NAME]" at bounding box center [307, 176] width 190 height 14
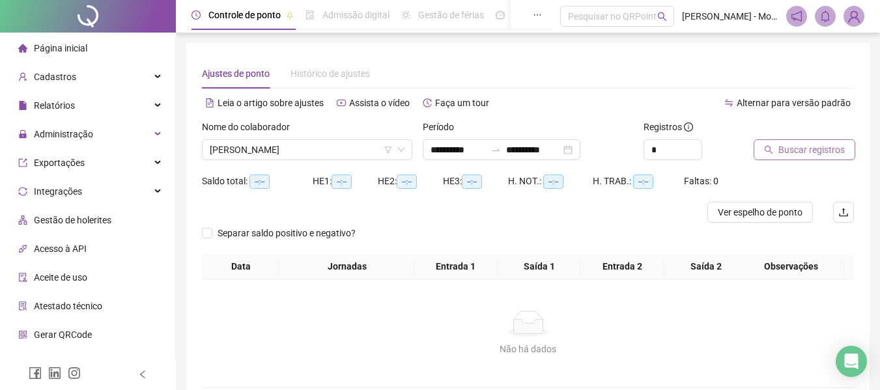
click at [811, 149] on span "Buscar registros" at bounding box center [812, 150] width 66 height 14
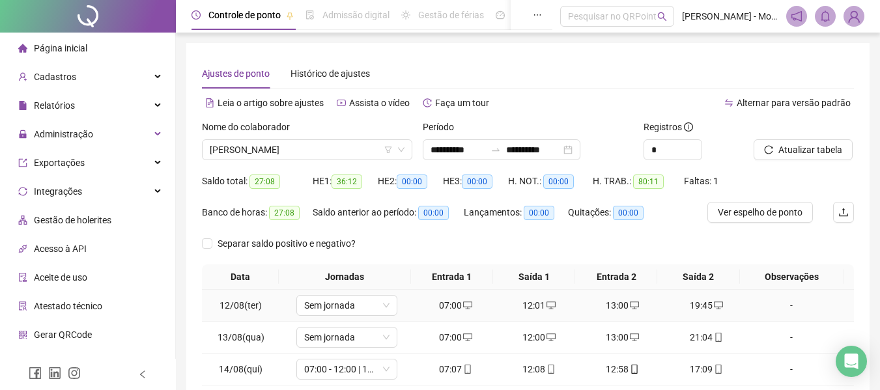
scroll to position [231, 0]
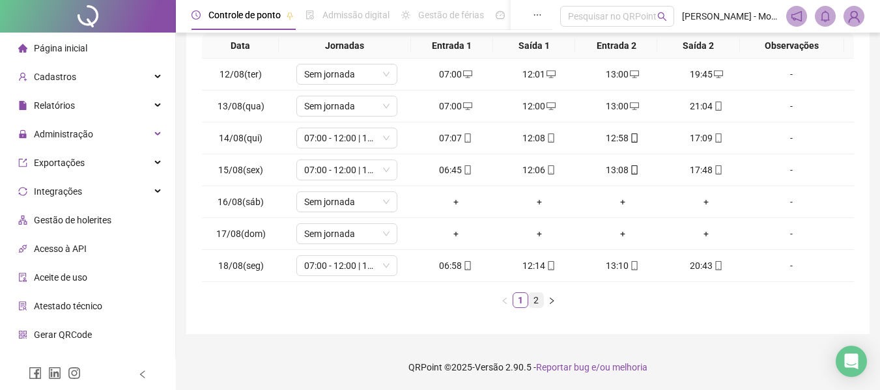
click at [536, 303] on link "2" at bounding box center [536, 300] width 14 height 14
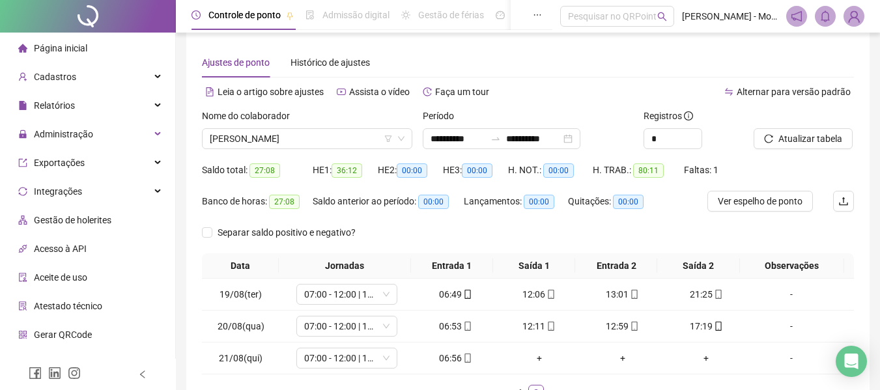
scroll to position [0, 0]
